Goal: Task Accomplishment & Management: Complete application form

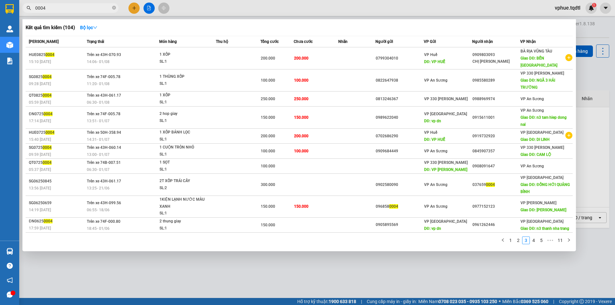
click at [101, 8] on input "0004" at bounding box center [73, 7] width 76 height 7
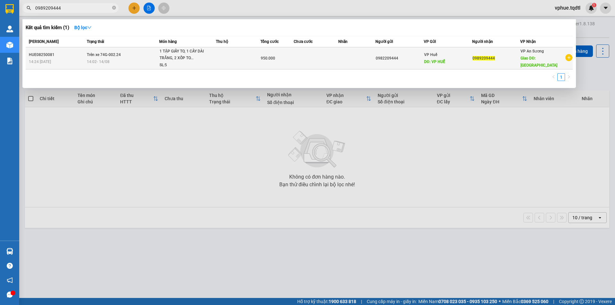
type input "0989209444"
click at [277, 60] on div "950.000" at bounding box center [277, 58] width 33 height 7
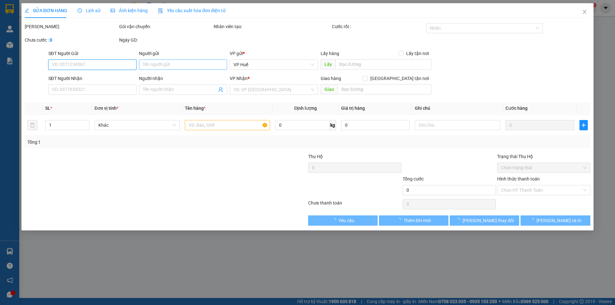
type input "0982209444"
type input "VP HUẾ"
type input "0989209444"
type input "Cầu Ông Bố"
type input "950.000"
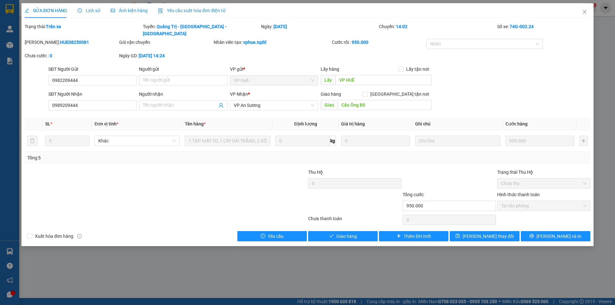
click at [357, 40] on b "950.000" at bounding box center [360, 42] width 17 height 5
drag, startPoint x: 255, startPoint y: 37, endPoint x: 260, endPoint y: 37, distance: 4.8
click at [260, 40] on b "vphue.tqdtl" at bounding box center [254, 42] width 23 height 5
drag, startPoint x: 244, startPoint y: 36, endPoint x: 266, endPoint y: 36, distance: 22.4
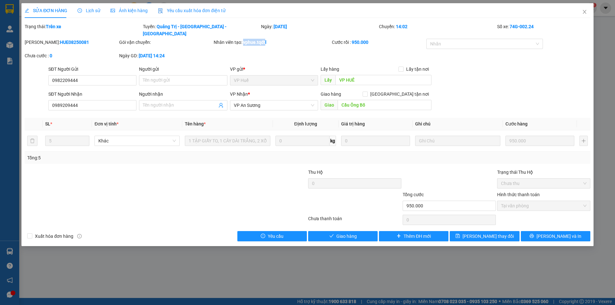
click at [266, 40] on b "vphue.tqdtl" at bounding box center [254, 42] width 23 height 5
click at [582, 14] on icon "close" at bounding box center [584, 11] width 5 height 5
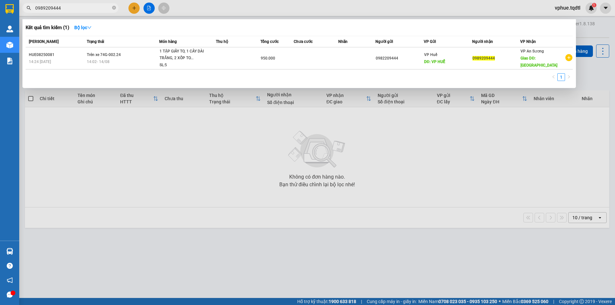
click at [90, 10] on input "0989209444" at bounding box center [73, 7] width 76 height 7
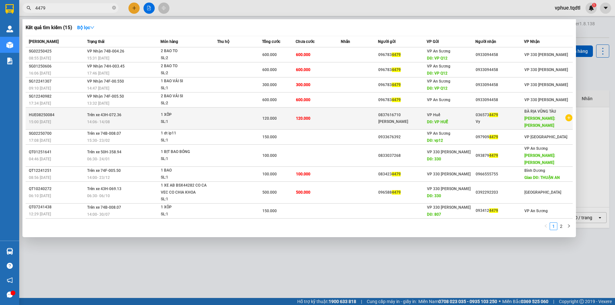
type input "4479"
click at [542, 125] on div "BÀ RỊA VŨNG TÀU Giao DĐ: [PERSON_NAME]" at bounding box center [544, 118] width 40 height 21
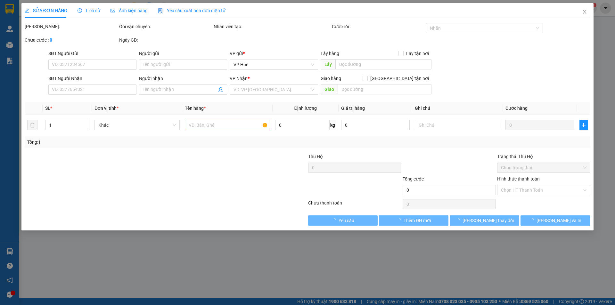
type input "0837616710"
type input "[PERSON_NAME]"
type input "VP HUẾ"
type input "0365734479"
type input "Vy"
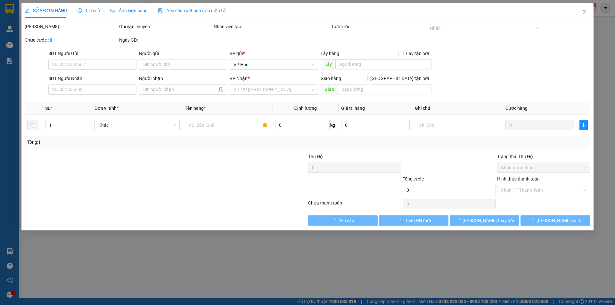
type input "NGÃ [PERSON_NAME]"
type input "120.000"
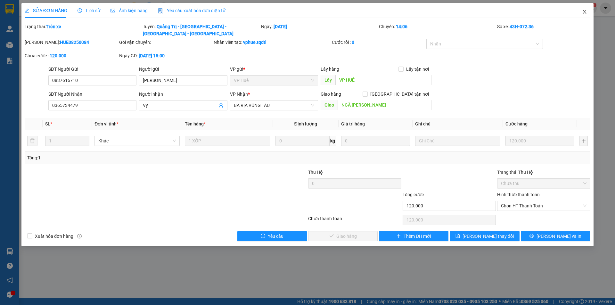
click at [585, 14] on icon "close" at bounding box center [584, 11] width 5 height 5
